Goal: Check status: Check status

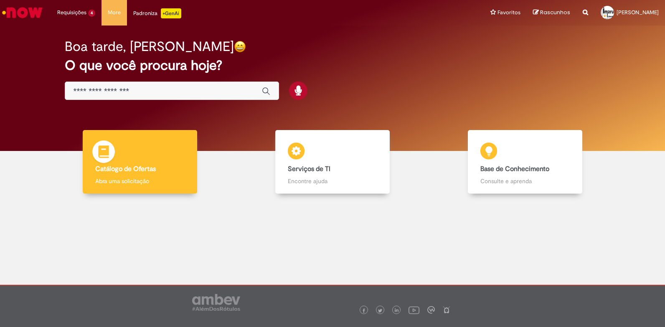
click at [139, 168] on b "Catálogo de Ofertas" at bounding box center [125, 169] width 61 height 8
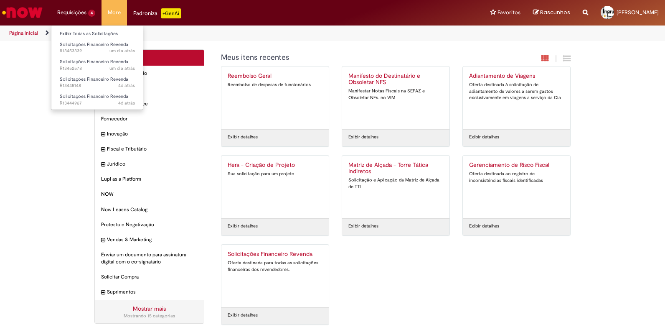
click at [72, 12] on li "Requisições 4 Exibir Todas as Solicitações Solicitações Financeiro Revenda um d…" at bounding box center [76, 12] width 51 height 25
click at [79, 51] on span "um dia atrás um dia atrás R13453339" at bounding box center [97, 51] width 75 height 7
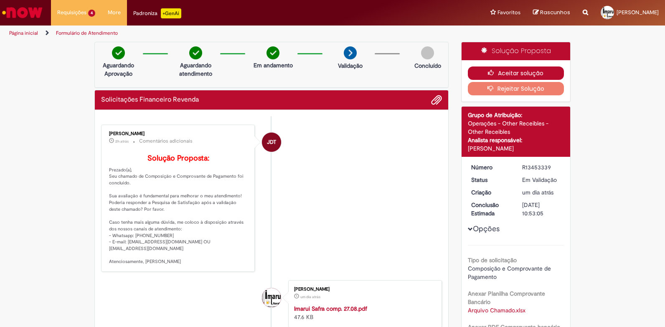
click at [520, 68] on button "Aceitar solução" at bounding box center [516, 72] width 96 height 13
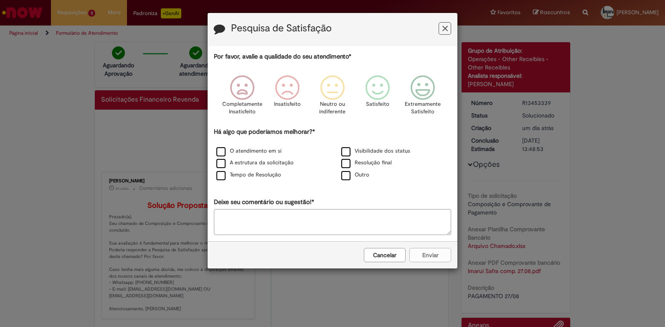
click at [446, 27] on icon "Feedback" at bounding box center [444, 28] width 5 height 9
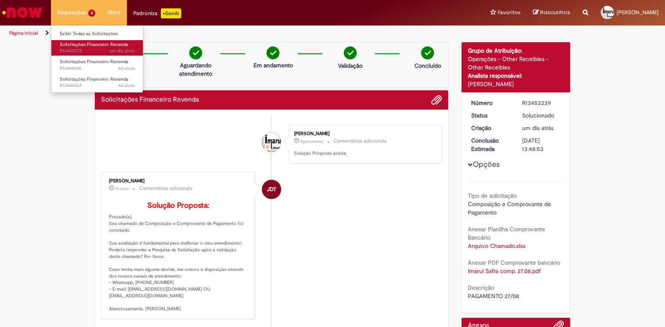
click at [74, 49] on span "um dia atrás um dia atrás R13452578" at bounding box center [97, 51] width 75 height 7
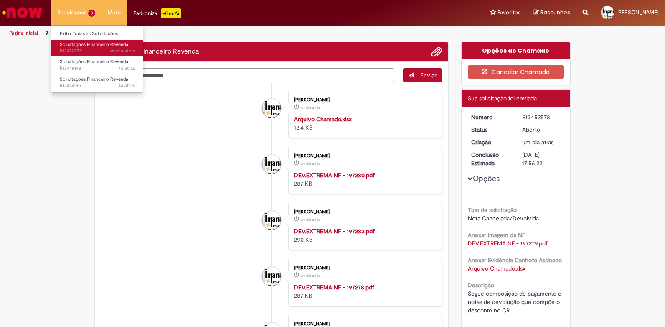
click at [74, 49] on span "um dia atrás um dia atrás R13452578" at bounding box center [97, 51] width 75 height 7
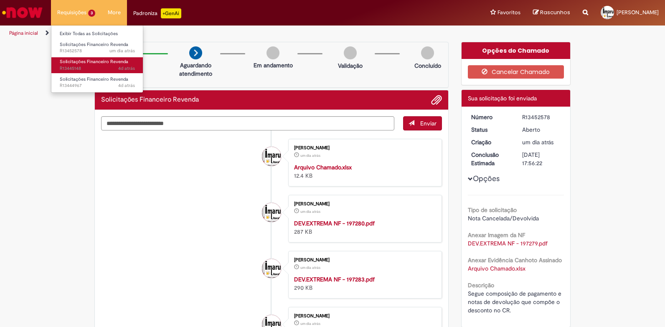
click at [79, 67] on span "4d atrás 4 dias atrás R13445148" at bounding box center [97, 68] width 75 height 7
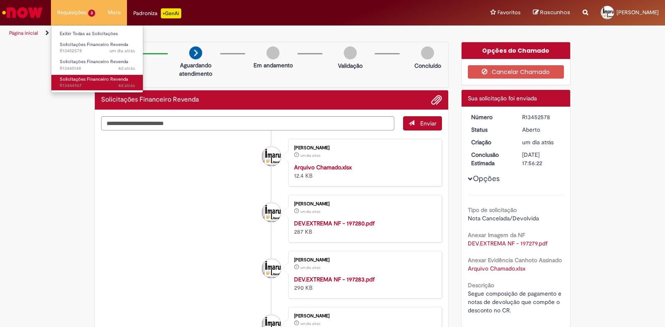
click at [79, 77] on span "Solicitações Financeiro Revenda" at bounding box center [94, 79] width 69 height 6
